Goal: Task Accomplishment & Management: Use online tool/utility

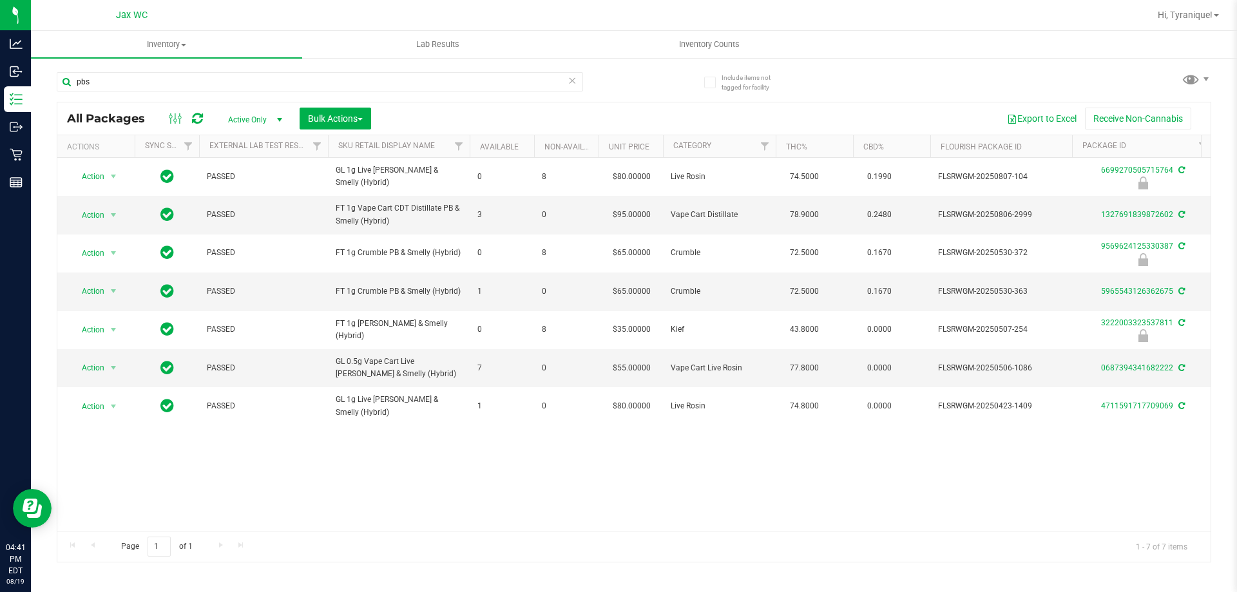
type input "pbs"
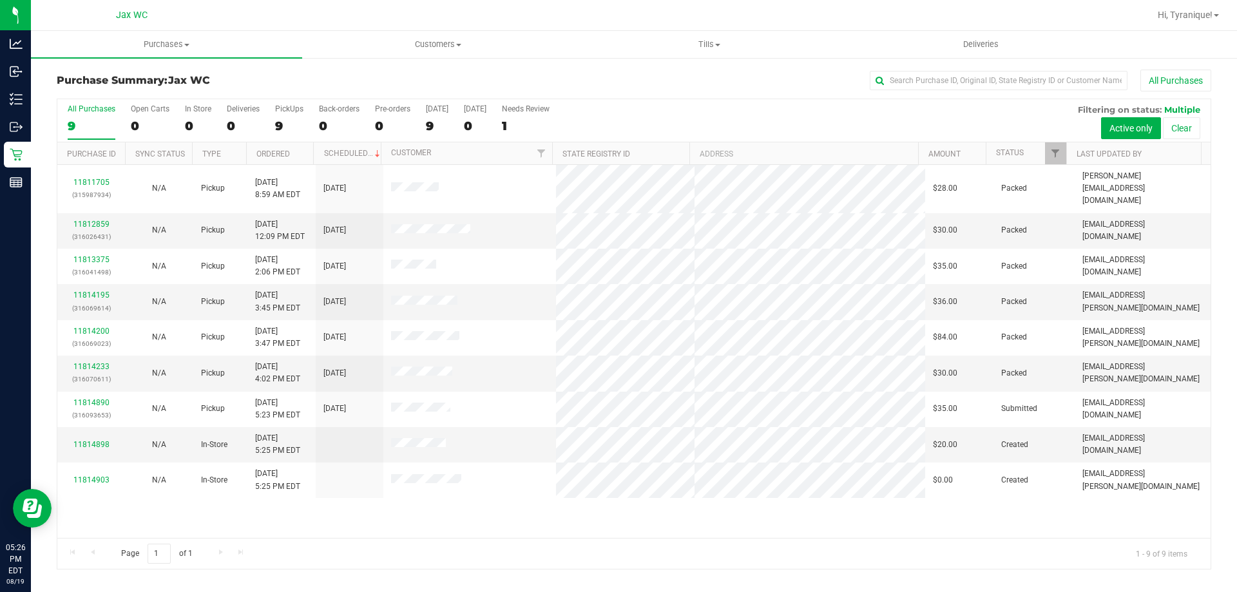
click at [511, 529] on div "11811705 (315987934) N/A Pickup 8/19/2025 8:59 AM EDT 8/19/2025 $28.00 Packed j…" at bounding box center [634, 351] width 1154 height 373
drag, startPoint x: 506, startPoint y: 118, endPoint x: 518, endPoint y: 122, distance: 13.0
click at [508, 119] on div "All Purchases 9 Open Carts 0 In Store 0 Deliveries 0 PickUps 9 Back-orders 0 Pr…" at bounding box center [634, 120] width 1154 height 43
click at [520, 123] on div "1" at bounding box center [526, 126] width 48 height 15
click at [0, 0] on input "Needs Review 1" at bounding box center [0, 0] width 0 height 0
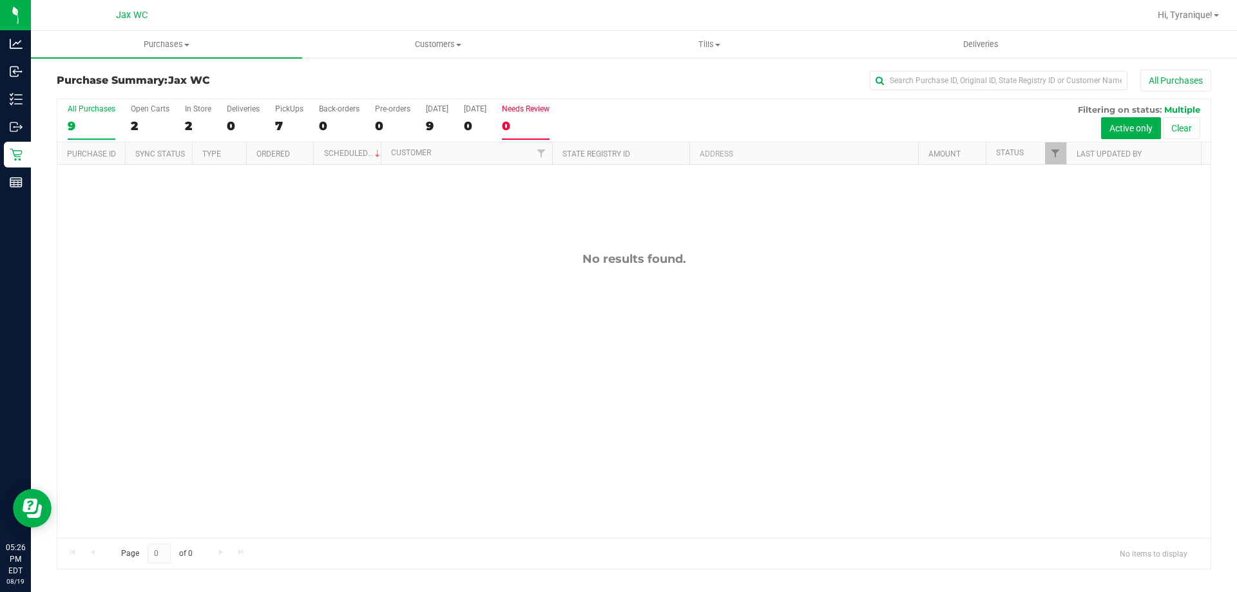
click at [99, 120] on div "9" at bounding box center [92, 126] width 48 height 15
click at [0, 0] on input "All Purchases 9" at bounding box center [0, 0] width 0 height 0
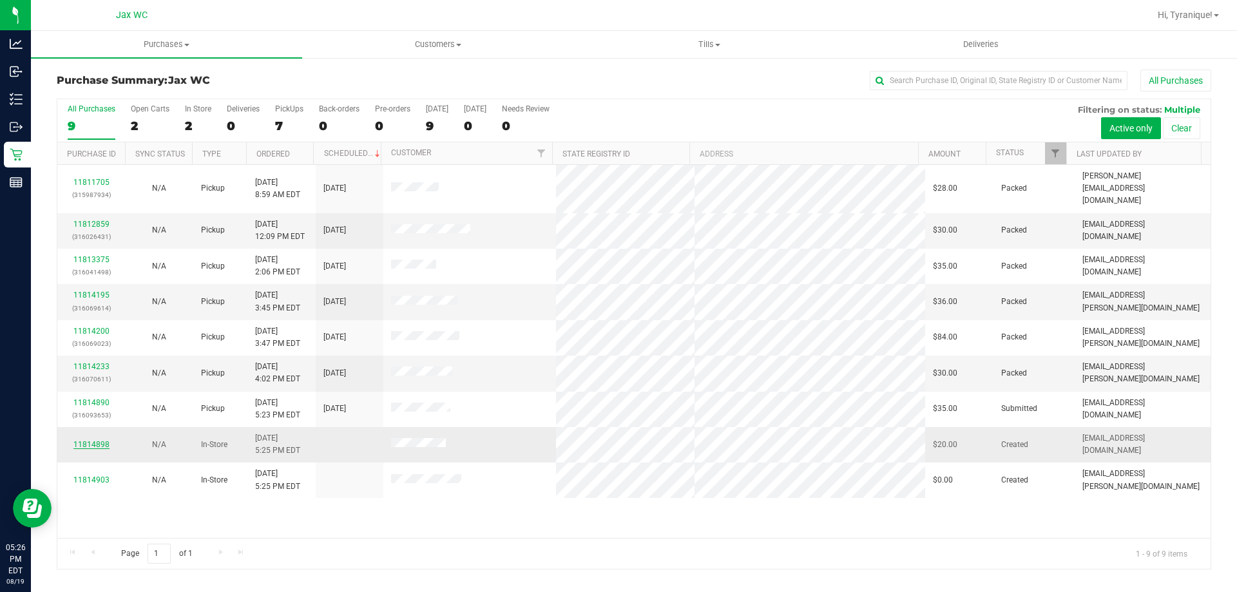
click at [95, 440] on link "11814898" at bounding box center [91, 444] width 36 height 9
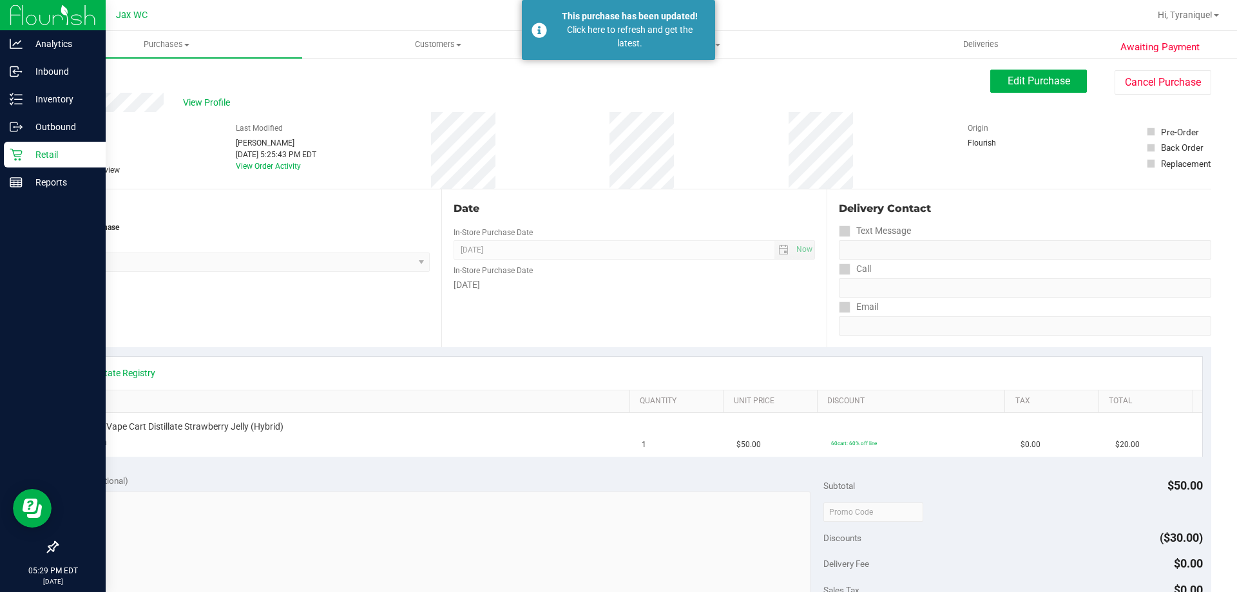
click at [21, 146] on div "Retail" at bounding box center [55, 155] width 102 height 26
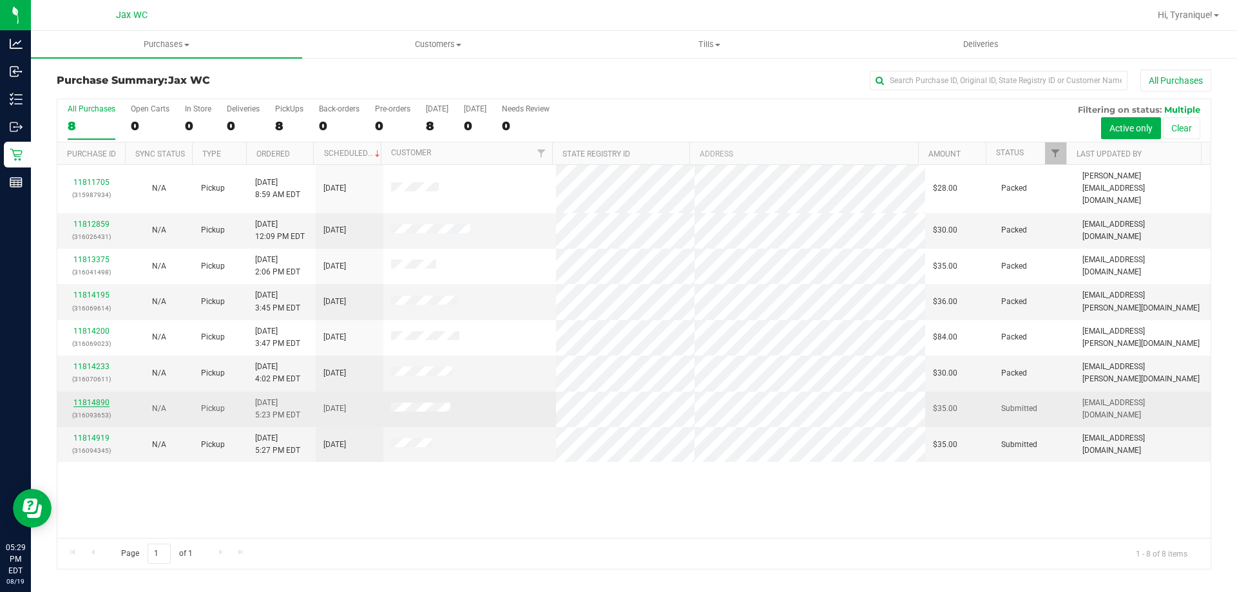
click at [99, 398] on link "11814890" at bounding box center [91, 402] width 36 height 9
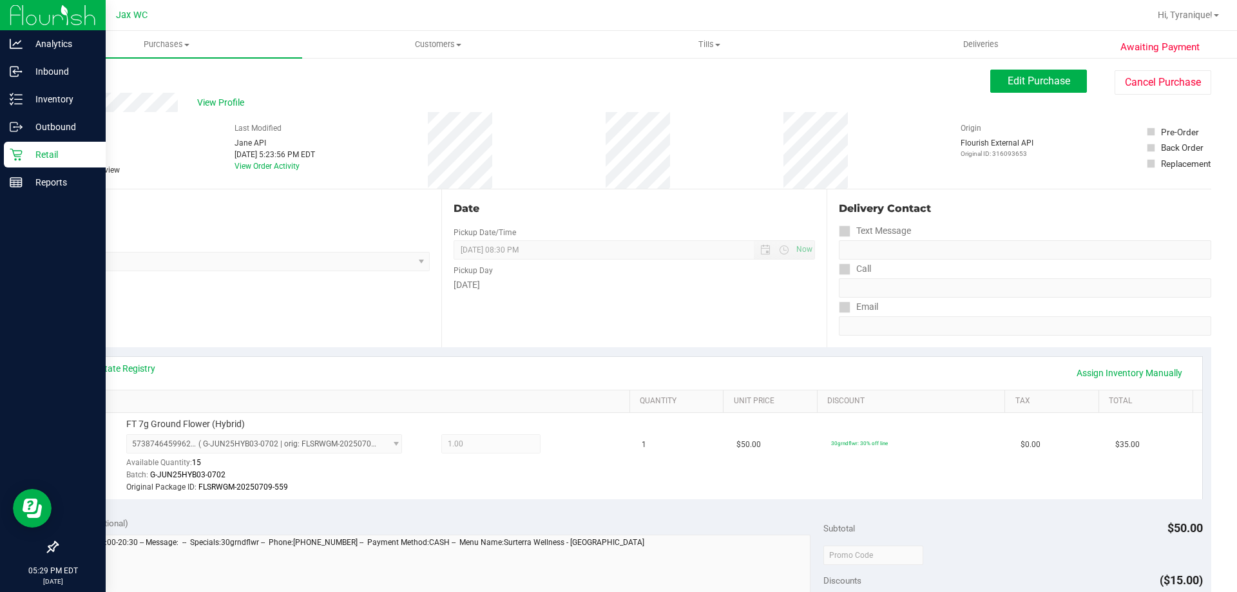
click at [46, 144] on div "Retail" at bounding box center [55, 155] width 102 height 26
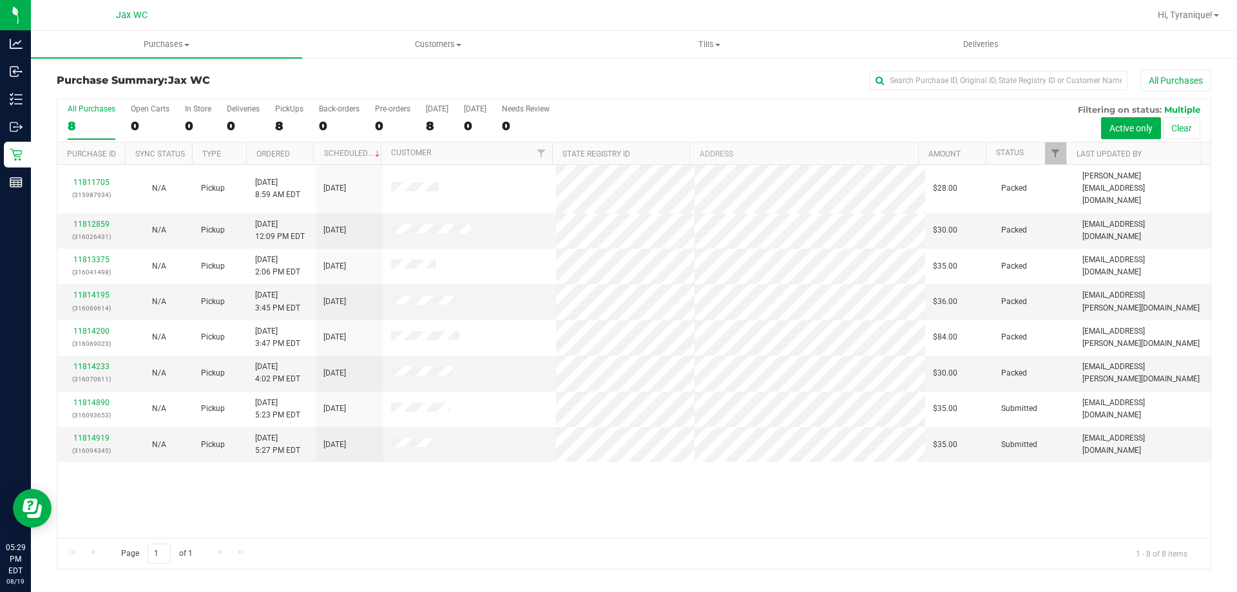
click at [508, 524] on div "11811705 (315987934) N/A Pickup [DATE] 8:59 AM EDT 8/19/2025 $28.00 Packed [EMA…" at bounding box center [634, 351] width 1154 height 373
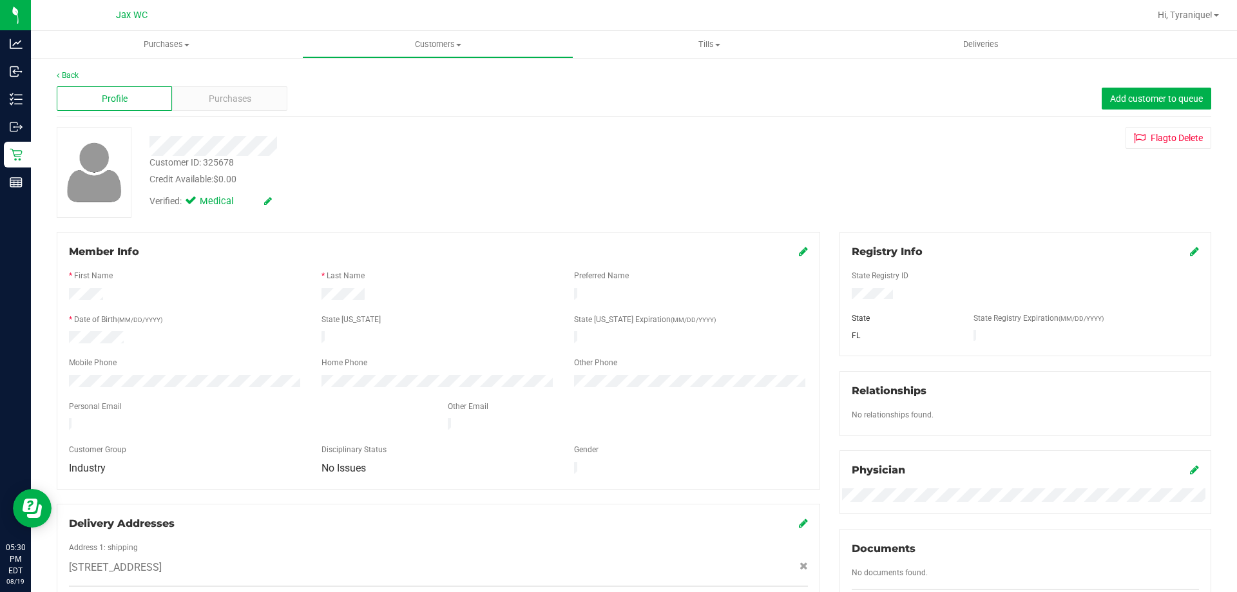
click at [244, 84] on div "Profile Purchases Add customer to queue" at bounding box center [634, 98] width 1155 height 35
click at [244, 93] on div "Purchases" at bounding box center [229, 98] width 115 height 24
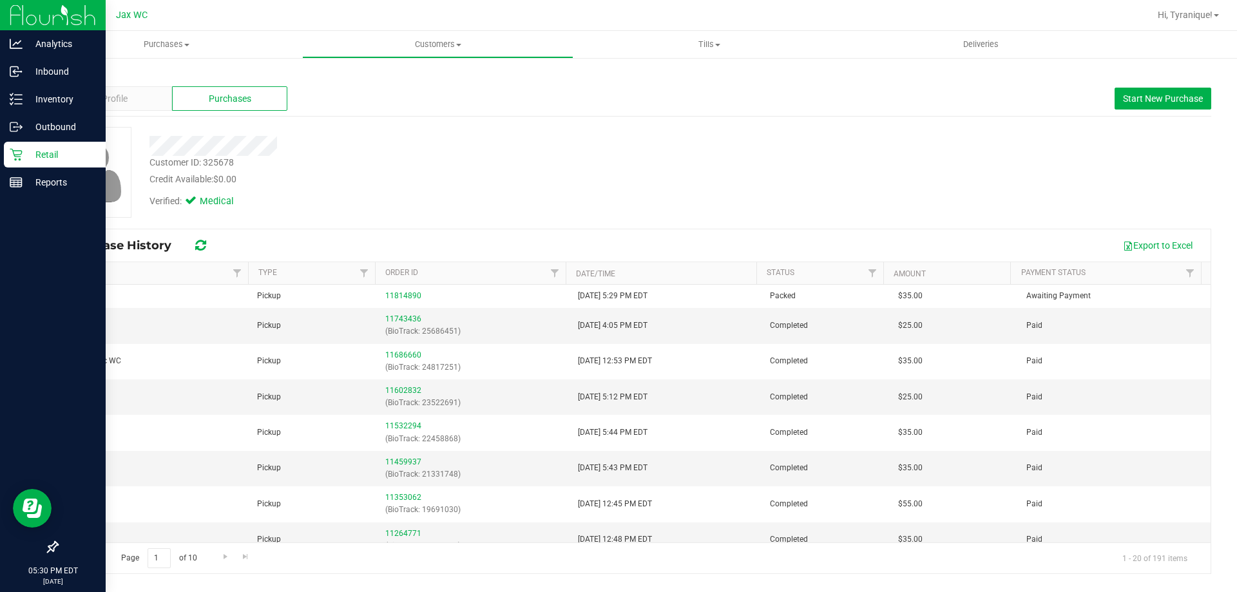
click at [14, 157] on icon at bounding box center [16, 154] width 13 height 13
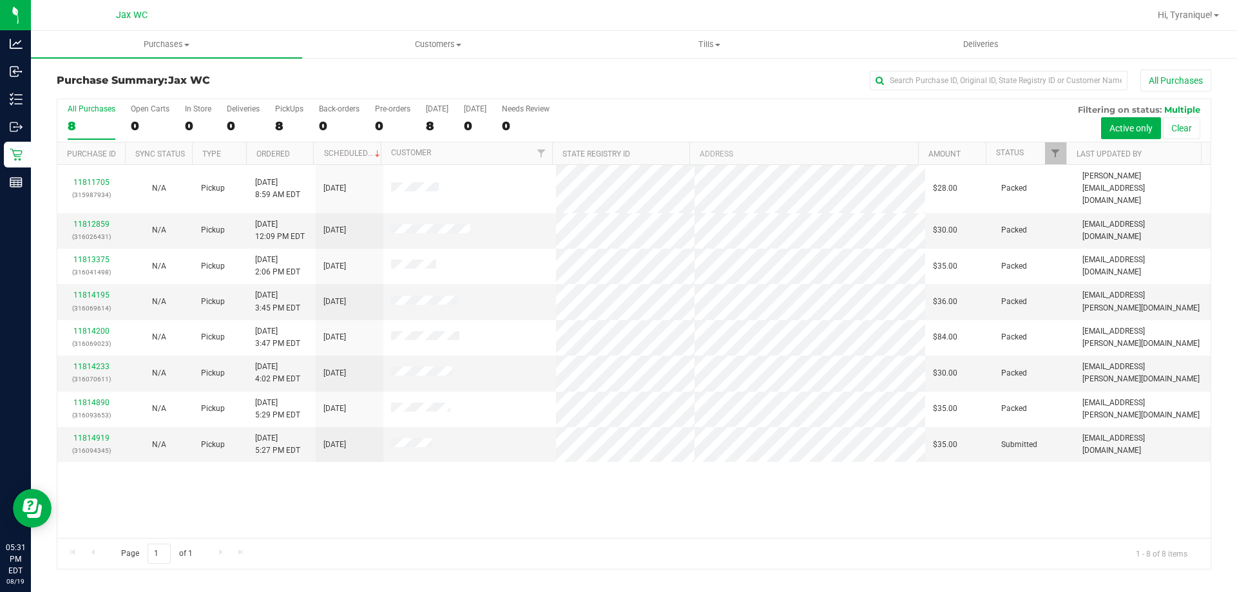
click at [851, 510] on div "11811705 (315987934) N/A Pickup 8/19/2025 8:59 AM EDT 8/19/2025 $28.00 Packed j…" at bounding box center [634, 351] width 1154 height 373
click at [469, 518] on div "11811705 (315987934) N/A Pickup 8/19/2025 8:59 AM EDT 8/19/2025 $28.00 Packed j…" at bounding box center [634, 351] width 1154 height 373
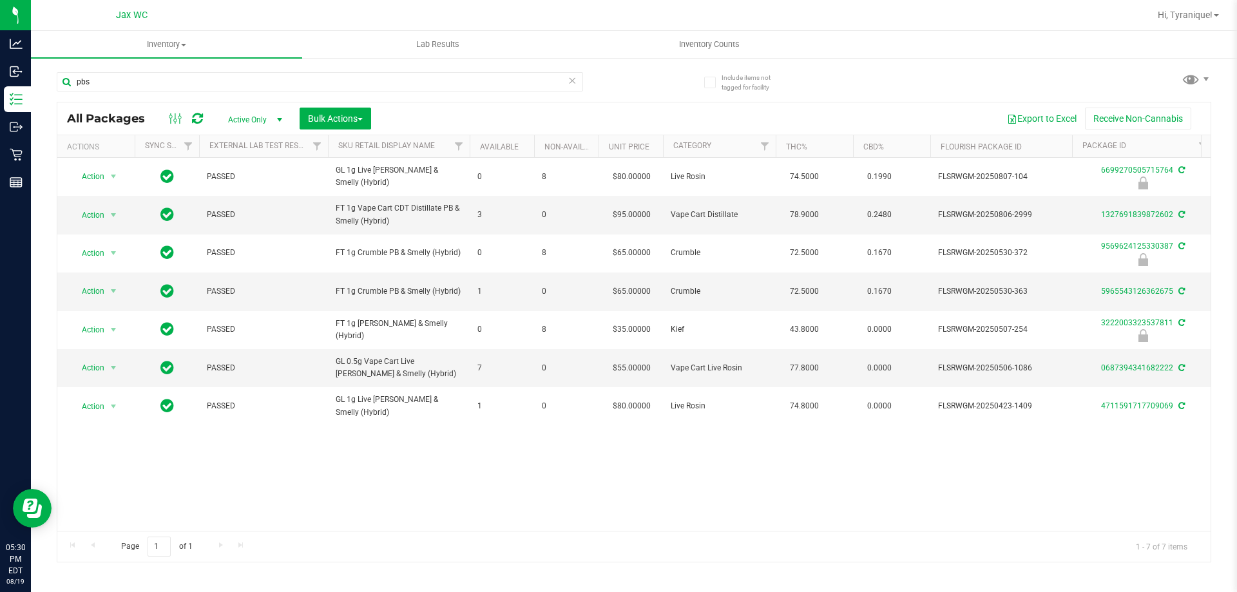
click at [573, 81] on icon at bounding box center [572, 79] width 9 height 15
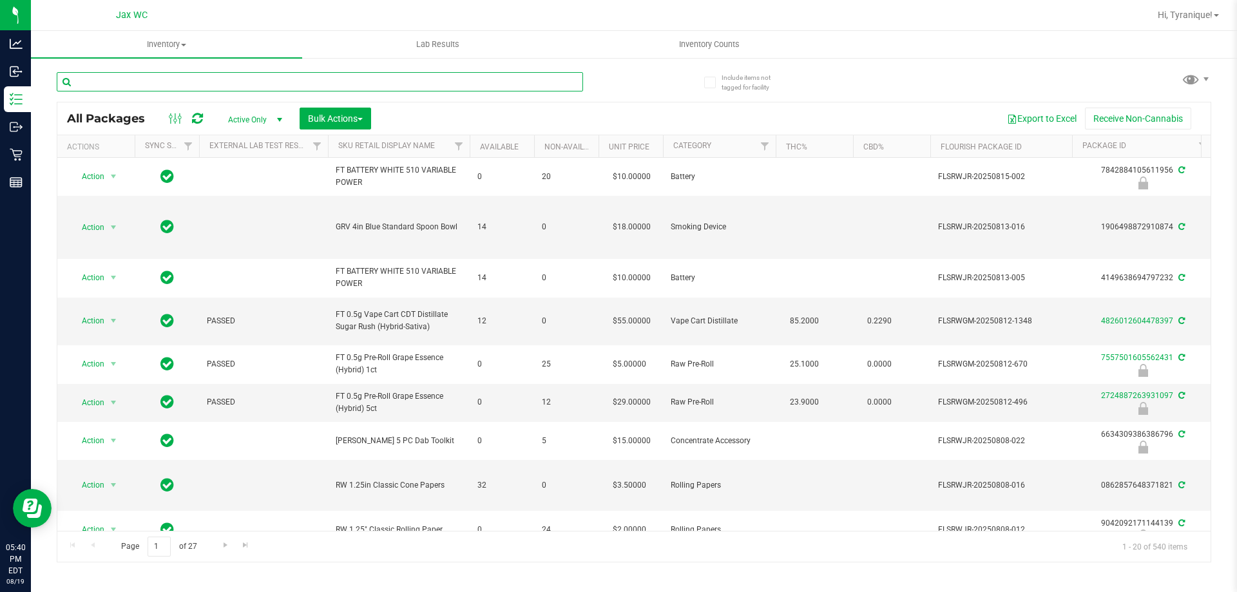
click at [450, 78] on input "text" at bounding box center [320, 81] width 527 height 19
type input "e"
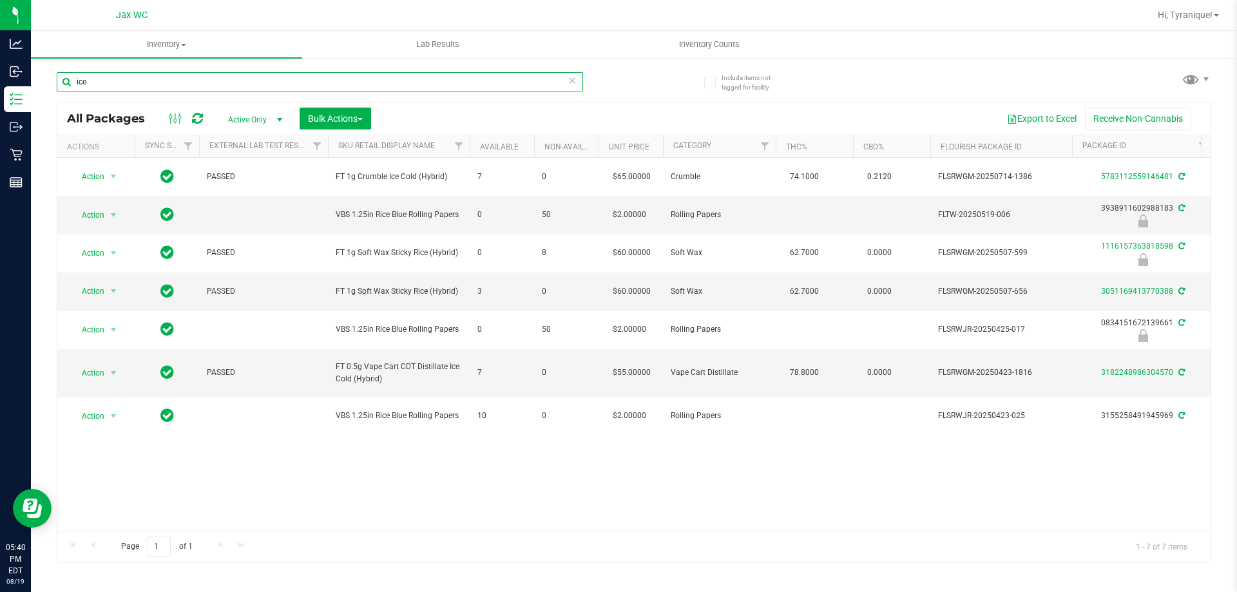
type input "ice"
click at [570, 85] on icon at bounding box center [572, 79] width 9 height 15
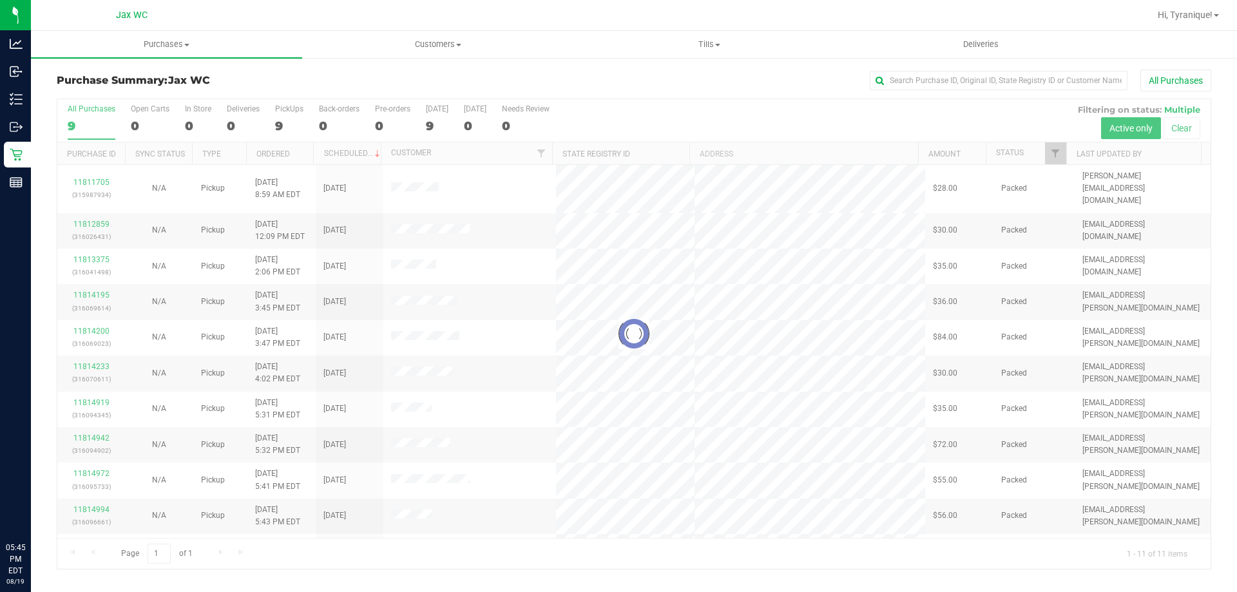
click at [635, 412] on div at bounding box center [634, 334] width 1154 height 470
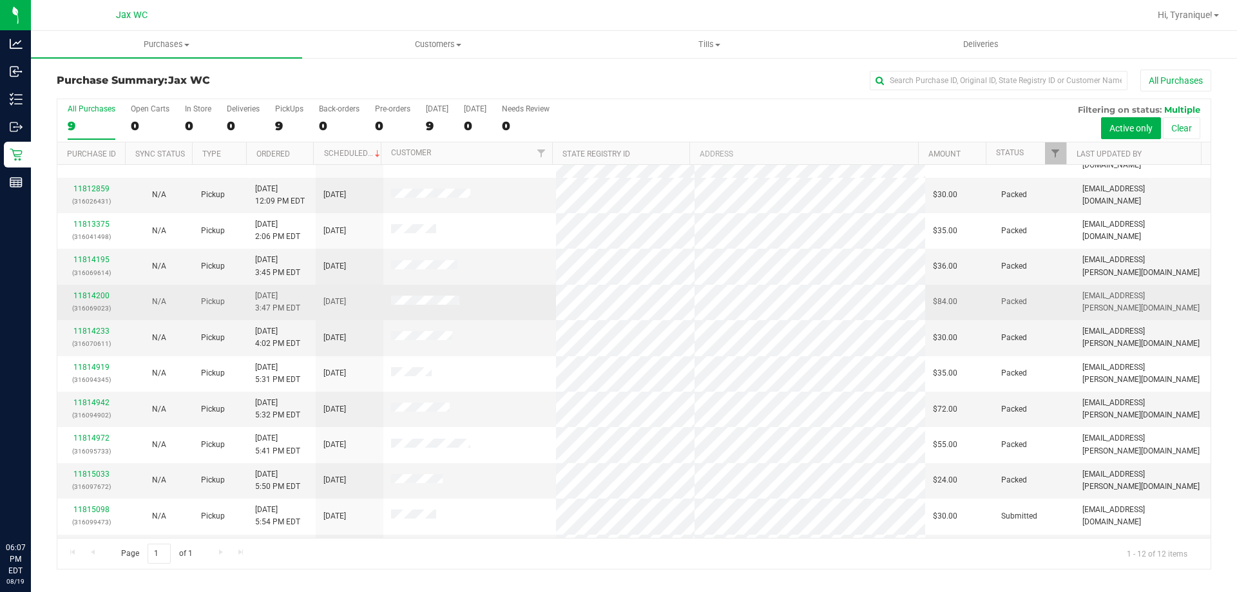
scroll to position [55, 0]
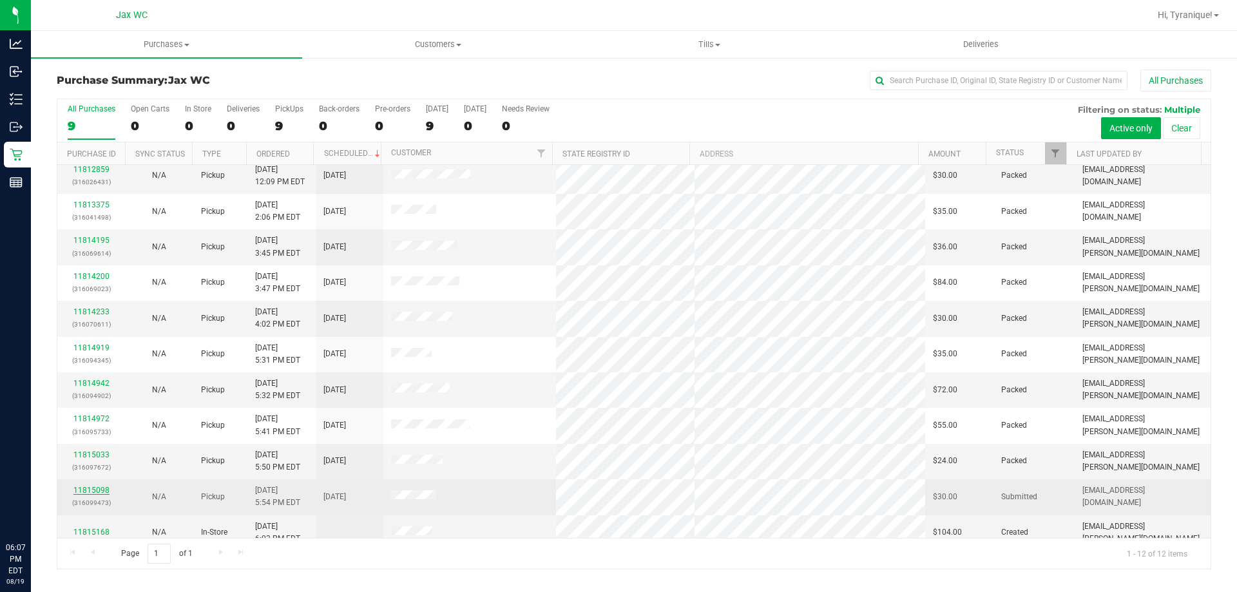
click at [93, 486] on link "11815098" at bounding box center [91, 490] width 36 height 9
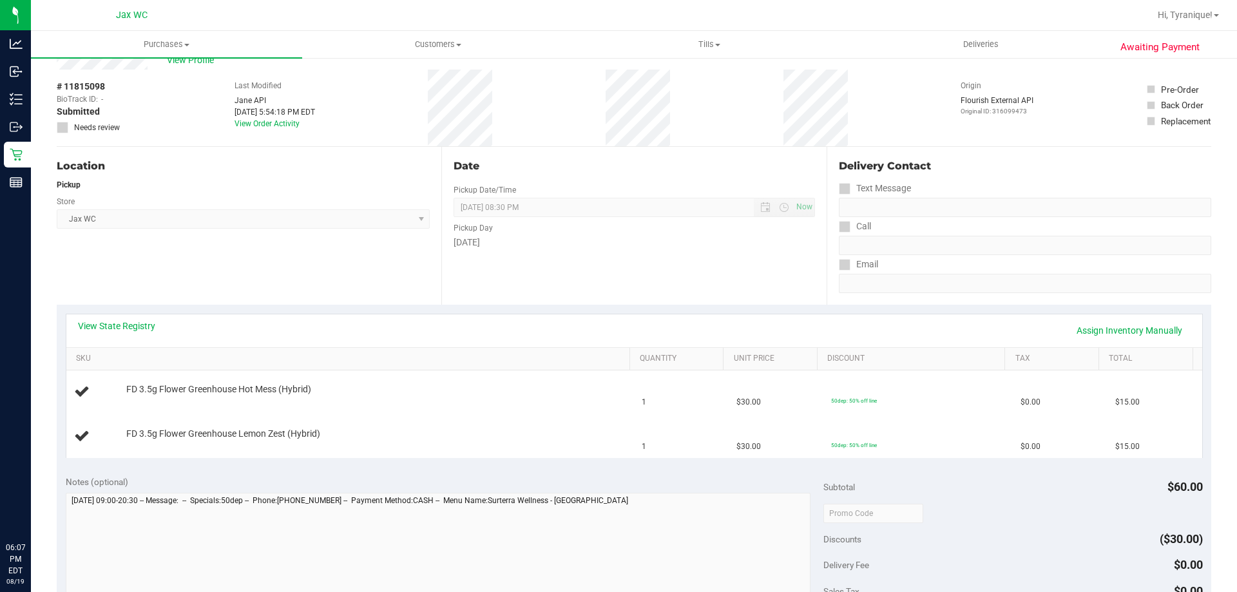
scroll to position [64, 0]
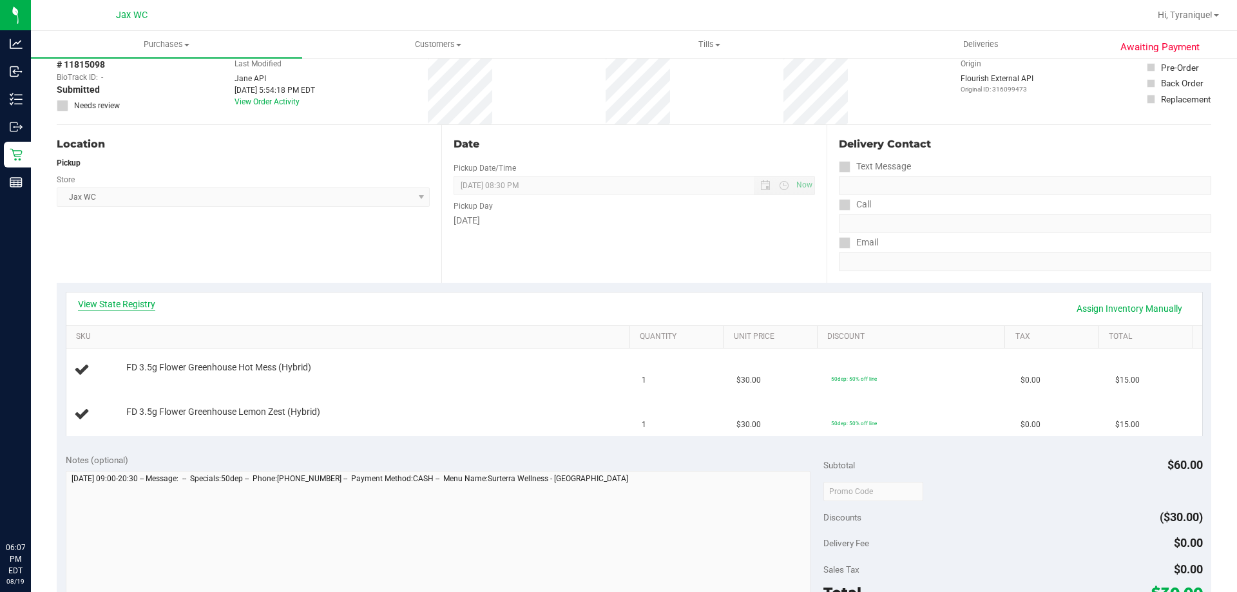
click at [146, 304] on link "View State Registry" at bounding box center [116, 304] width 77 height 13
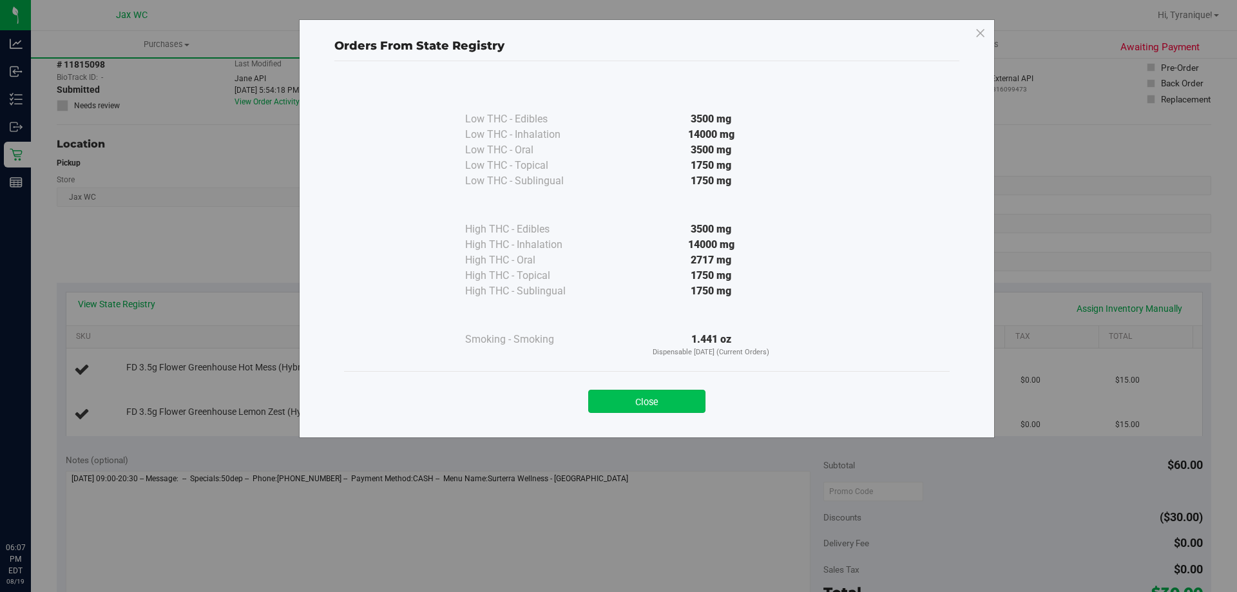
click at [668, 392] on button "Close" at bounding box center [646, 401] width 117 height 23
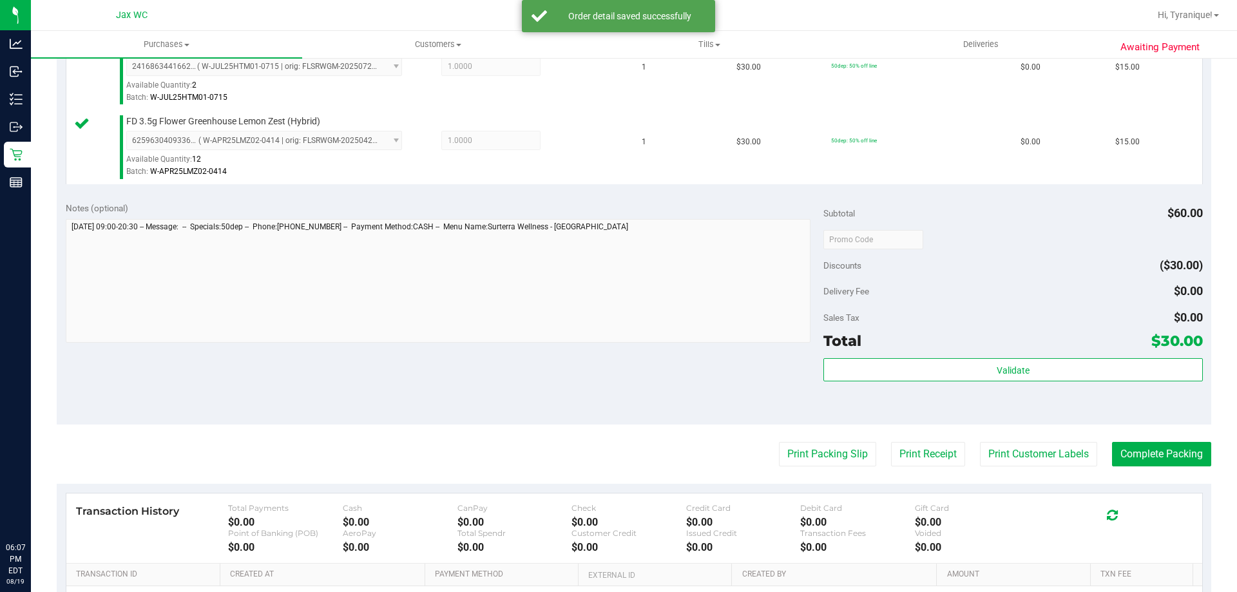
scroll to position [516, 0]
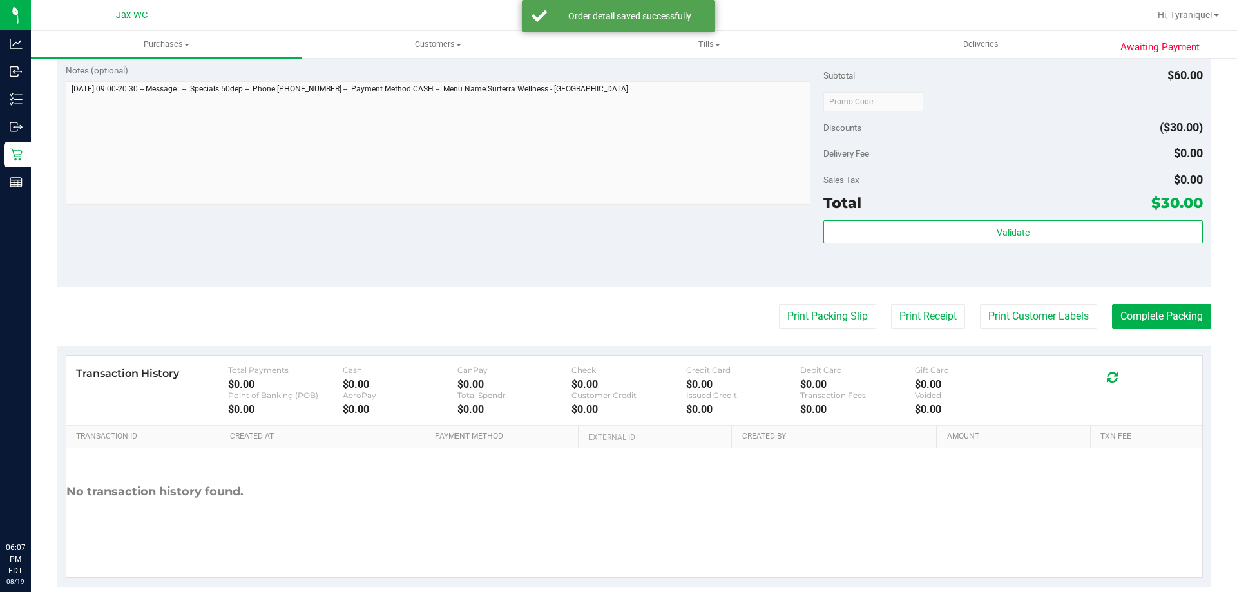
click at [1037, 246] on div "Validate" at bounding box center [1013, 249] width 379 height 58
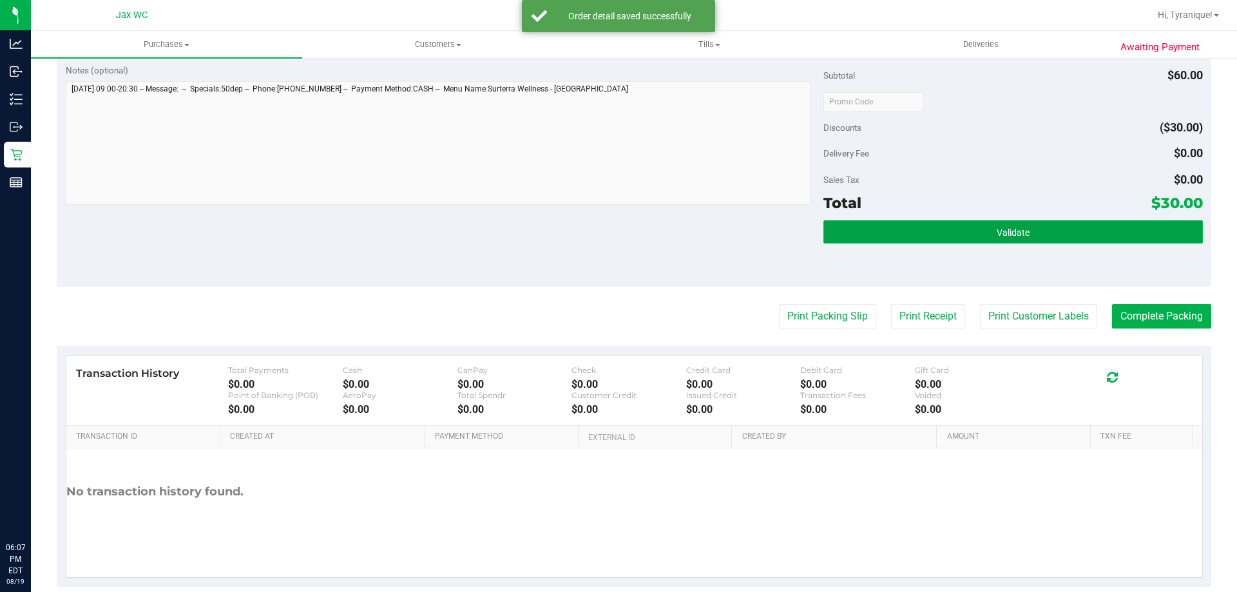
click at [1045, 235] on button "Validate" at bounding box center [1013, 231] width 379 height 23
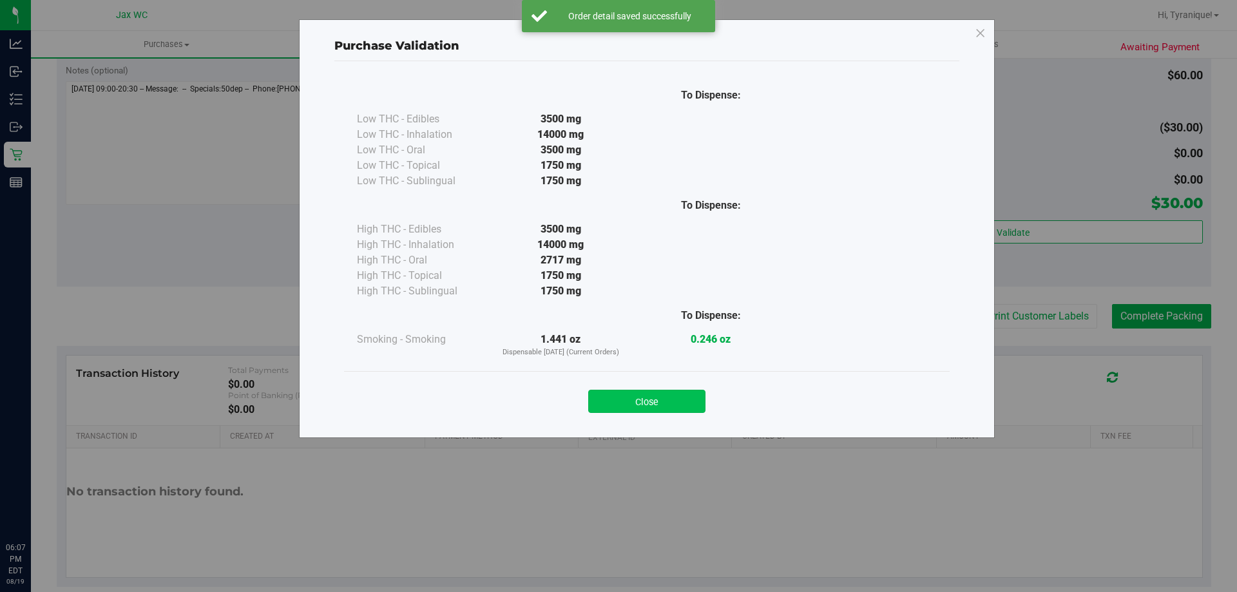
click at [673, 397] on button "Close" at bounding box center [646, 401] width 117 height 23
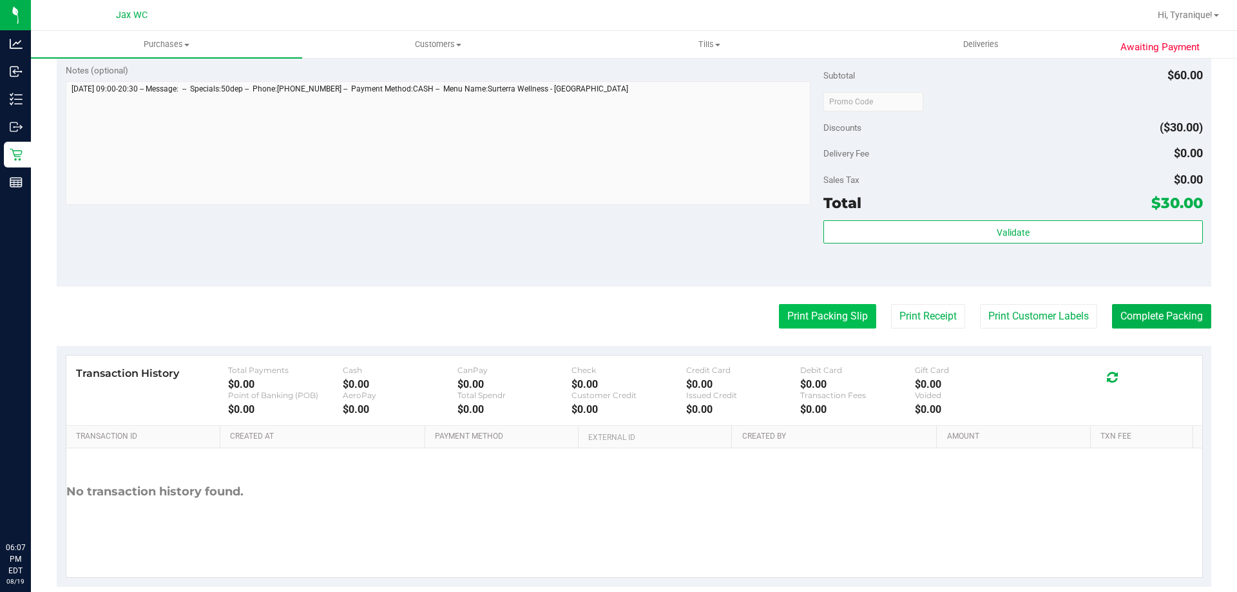
click at [840, 313] on button "Print Packing Slip" at bounding box center [827, 316] width 97 height 24
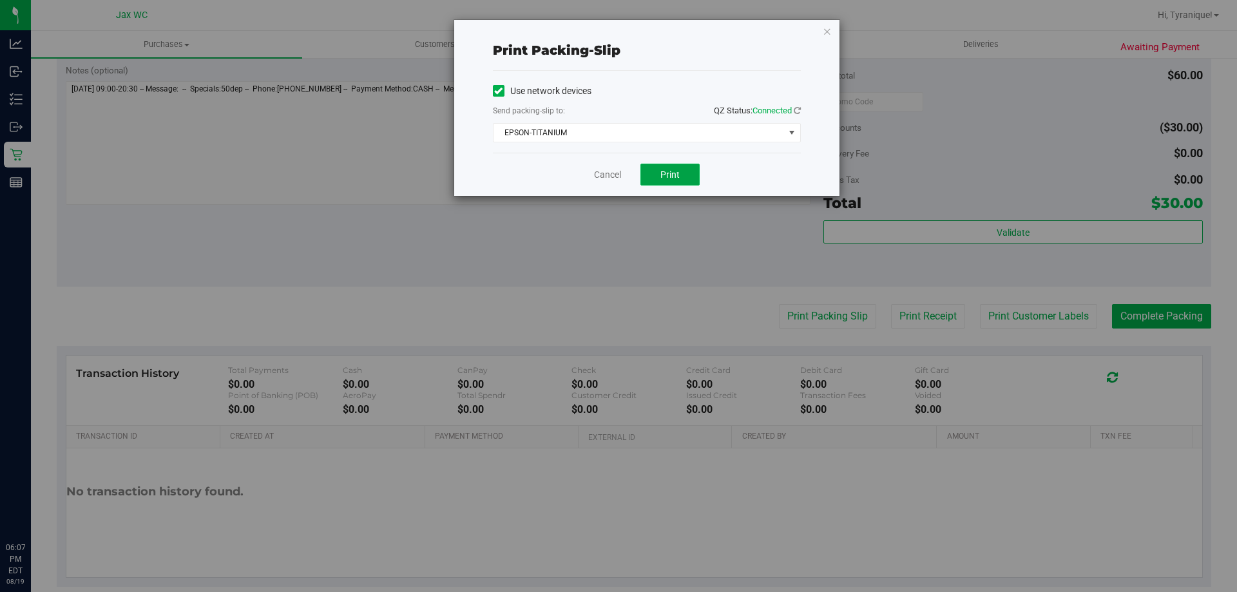
click at [656, 173] on button "Print" at bounding box center [670, 175] width 59 height 22
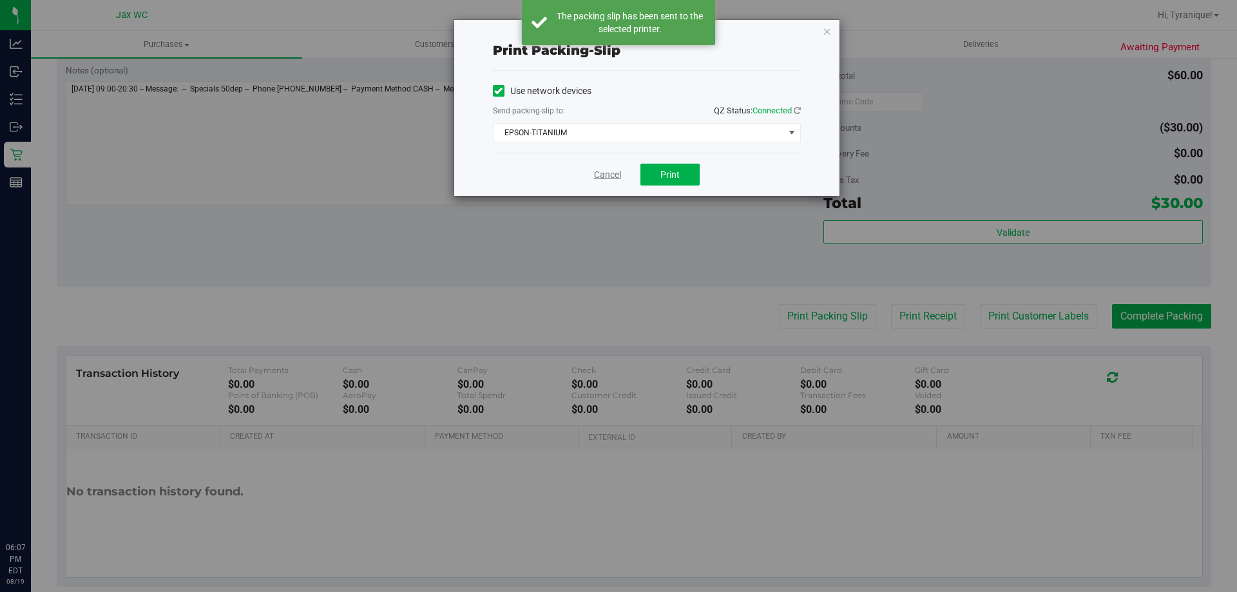
click at [606, 175] on link "Cancel" at bounding box center [607, 175] width 27 height 14
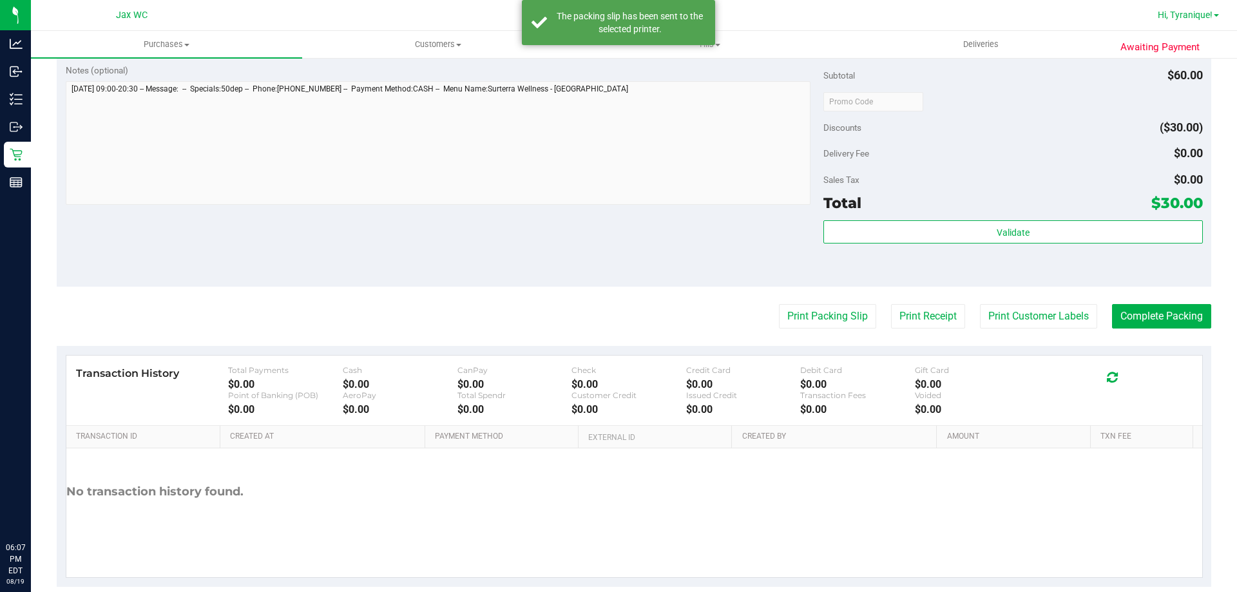
click at [1205, 14] on span "Hi, Tyranique!" at bounding box center [1185, 15] width 55 height 10
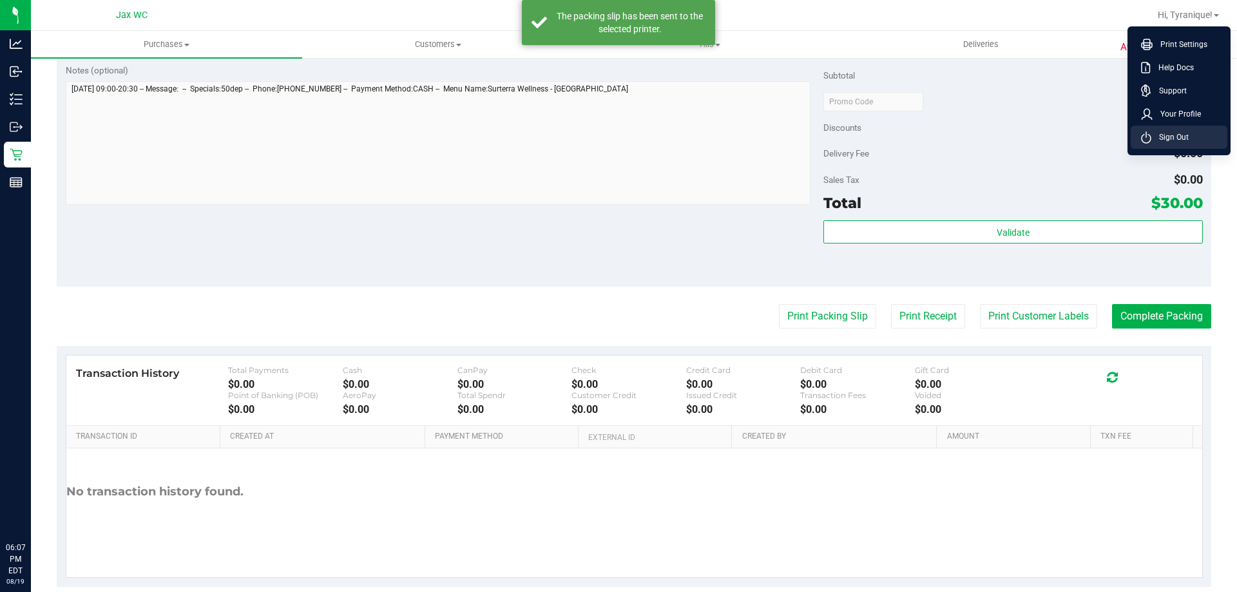
click at [1156, 130] on li "Sign Out" at bounding box center [1179, 137] width 97 height 23
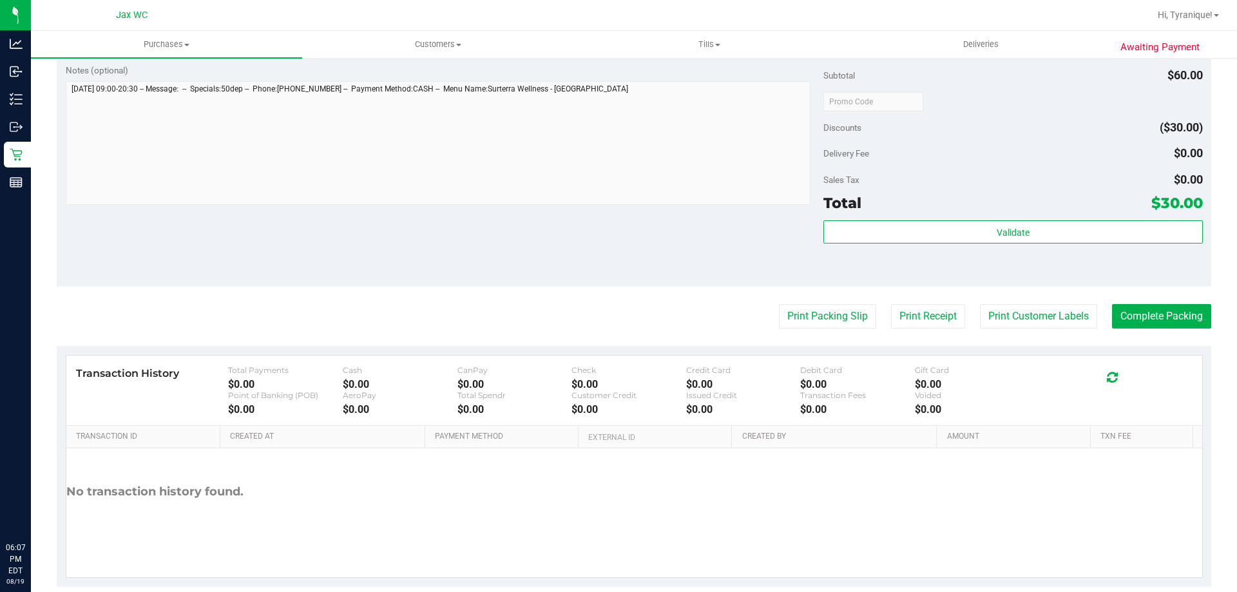
scroll to position [505, 0]
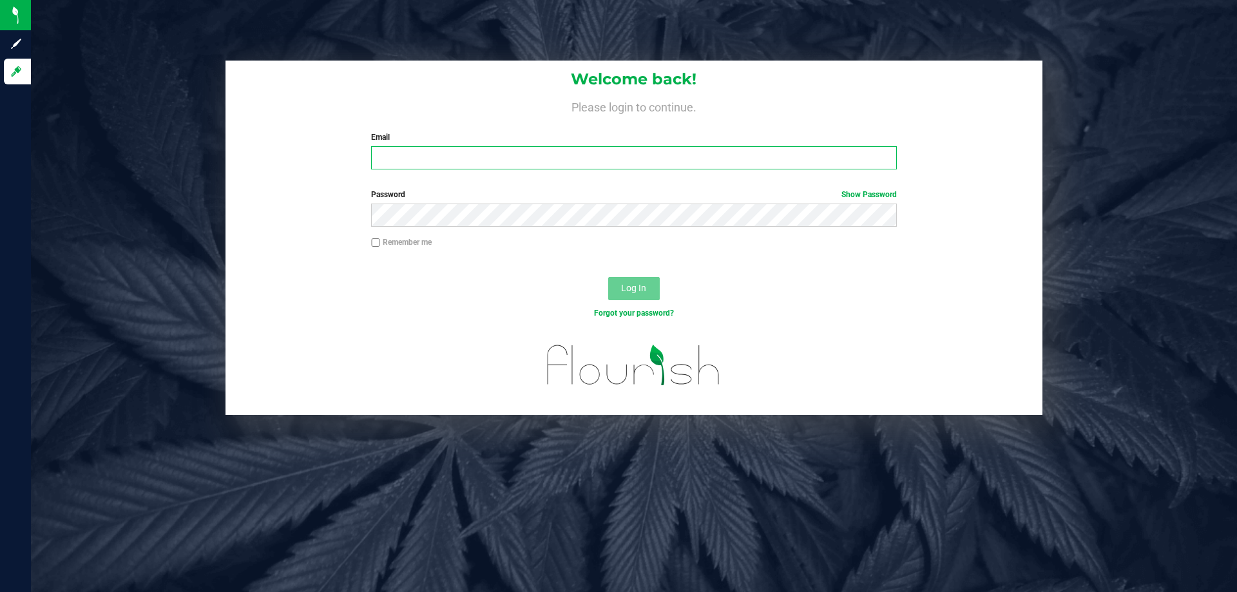
click at [485, 165] on input "Email" at bounding box center [633, 157] width 525 height 23
type input "ansmith@liveparallel.com"
click at [608, 277] on button "Log In" at bounding box center [634, 288] width 52 height 23
